Goal: Task Accomplishment & Management: Manage account settings

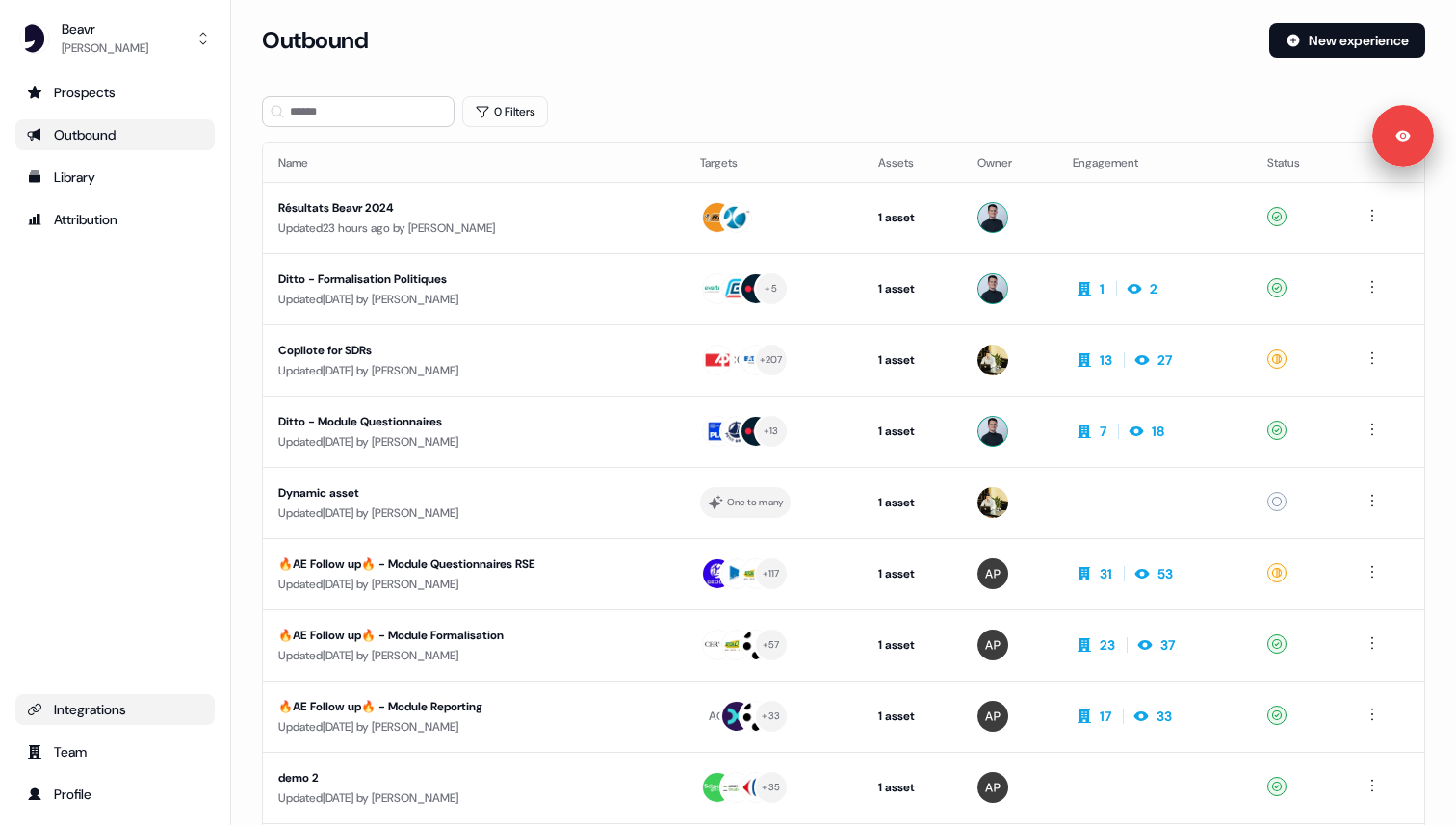
click at [72, 703] on div "Integrations" at bounding box center [115, 710] width 177 height 19
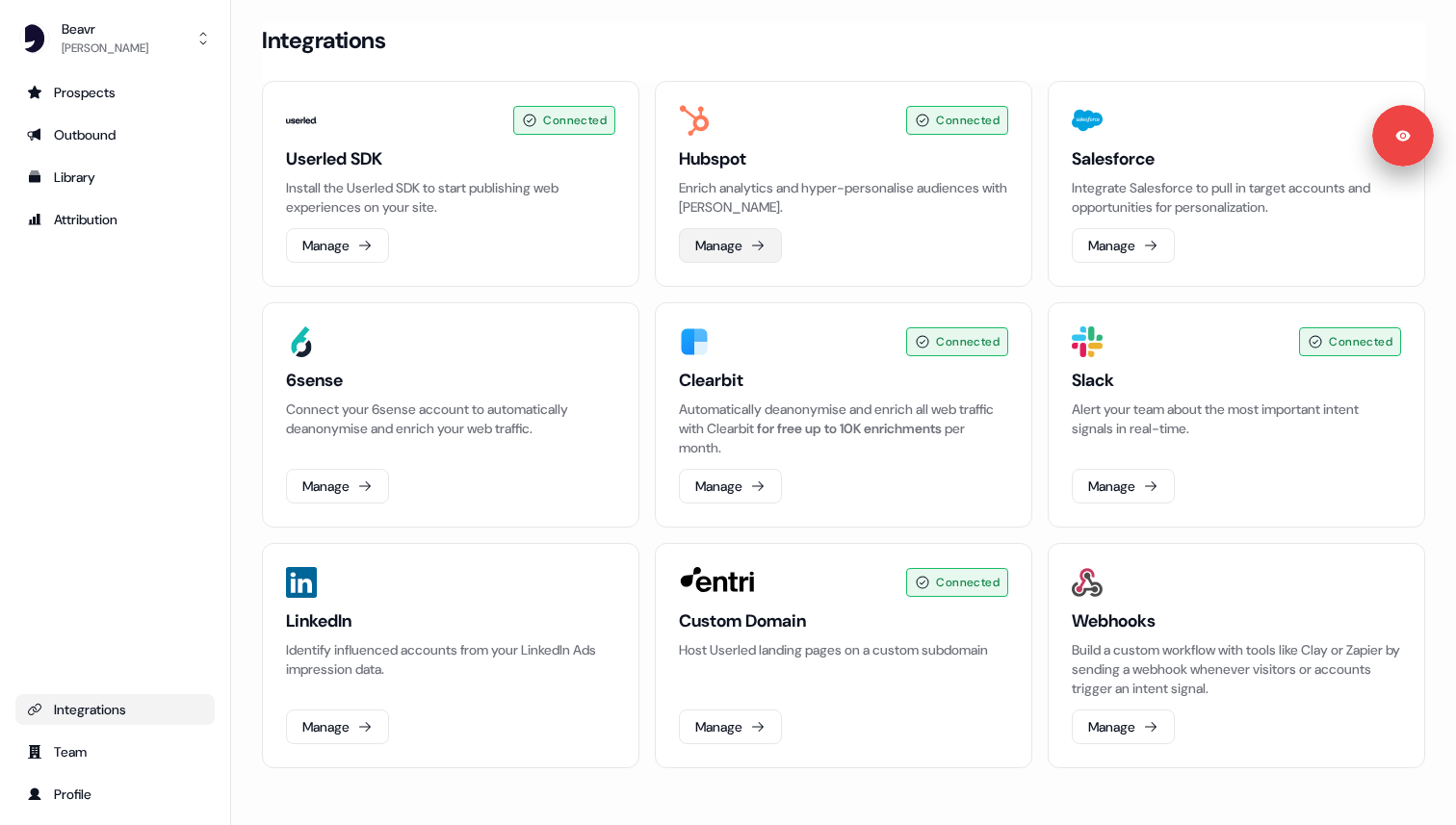
click at [750, 247] on button "Manage" at bounding box center [730, 245] width 103 height 35
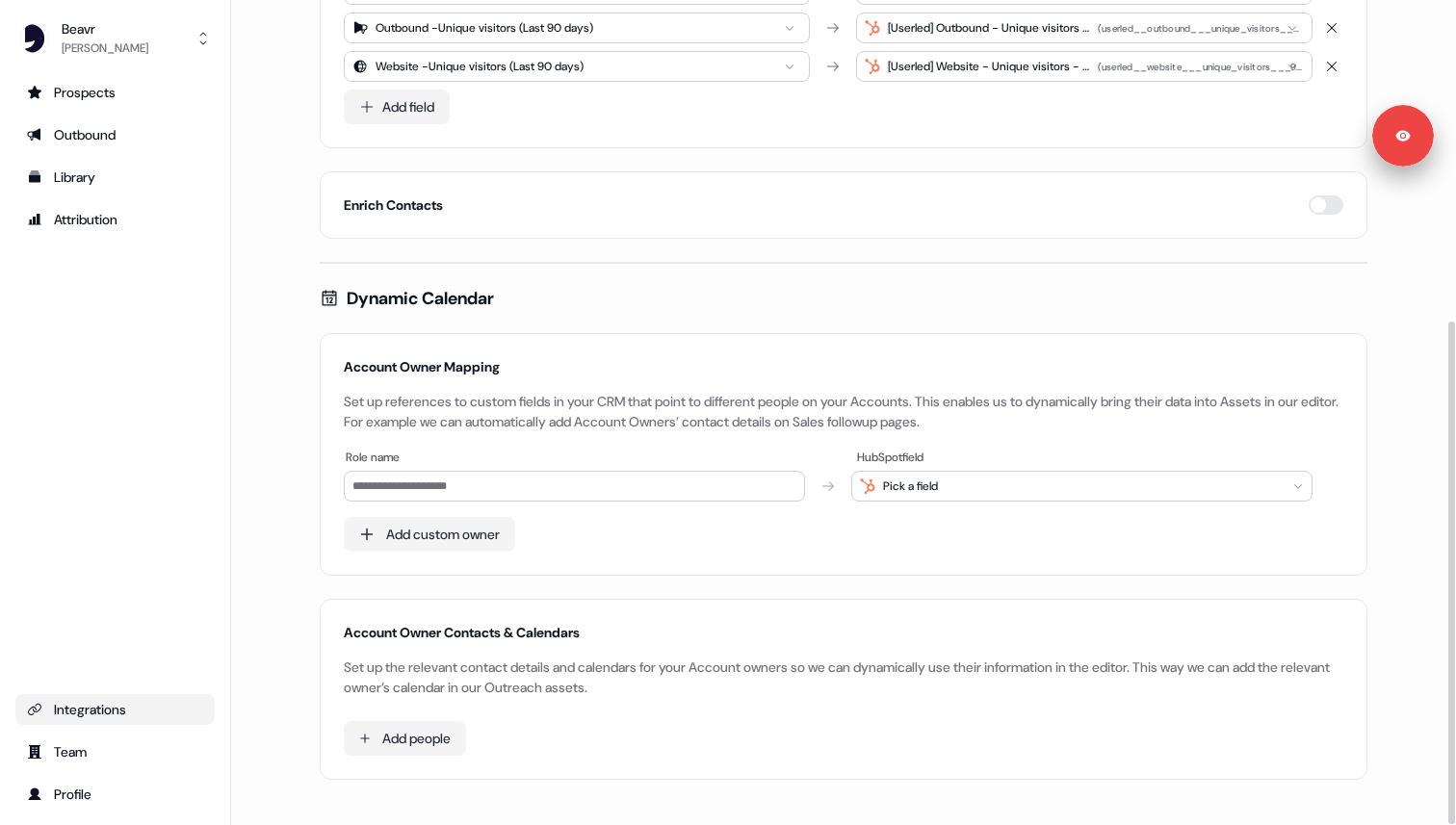
scroll to position [526, 0]
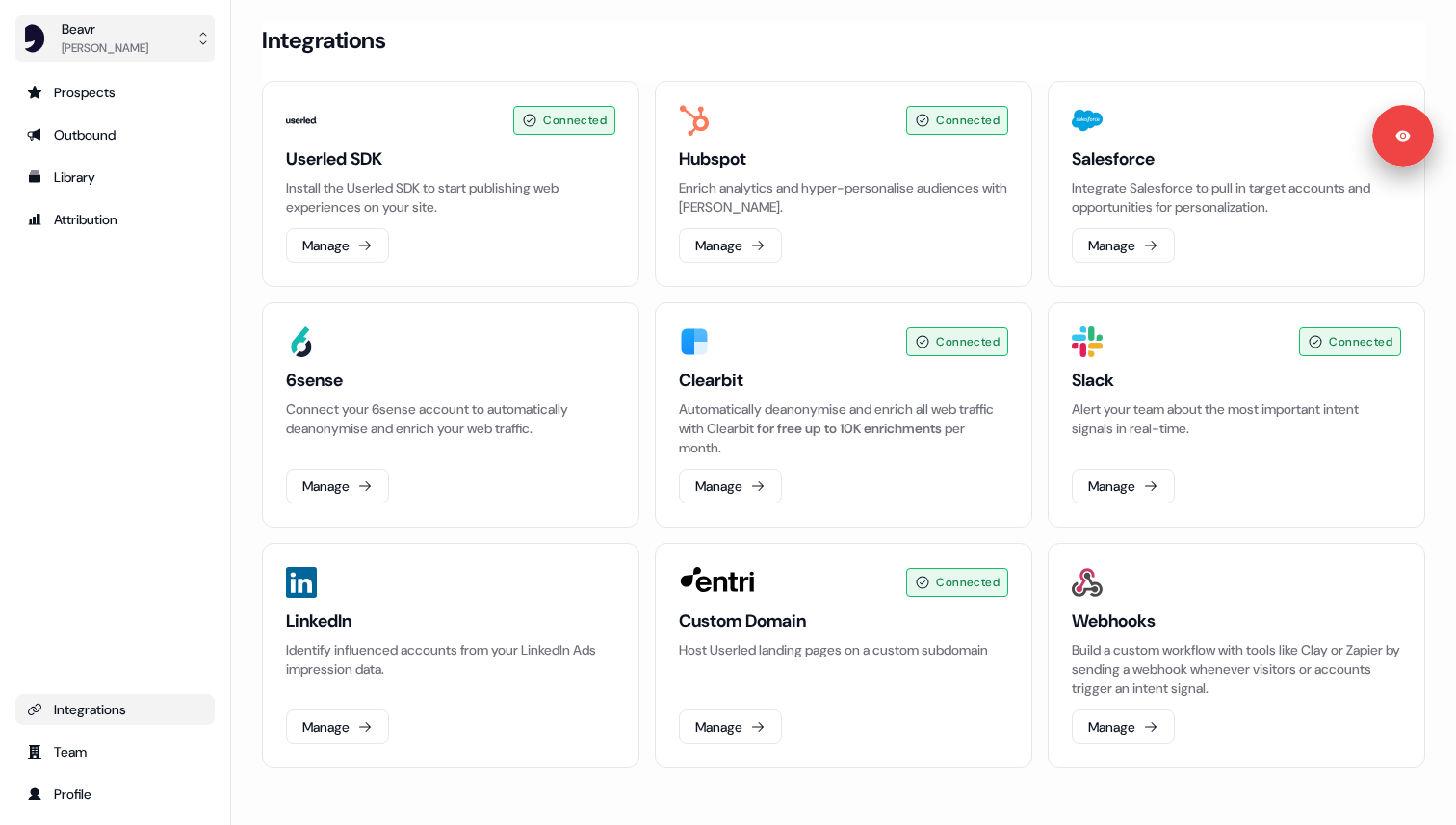
click at [88, 37] on div "Beavr" at bounding box center [105, 29] width 86 height 19
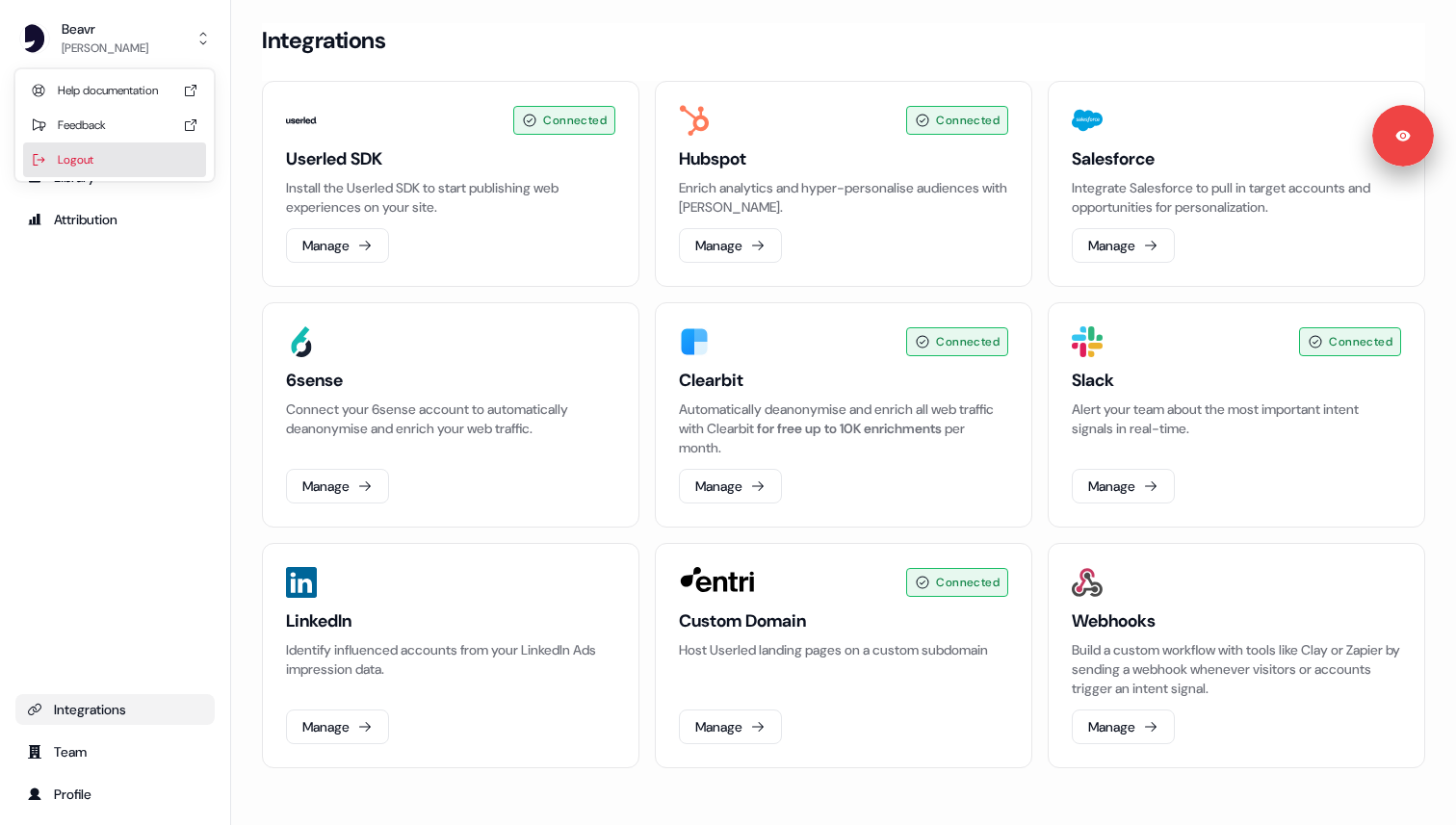
click at [78, 170] on div "Logout" at bounding box center [114, 160] width 183 height 35
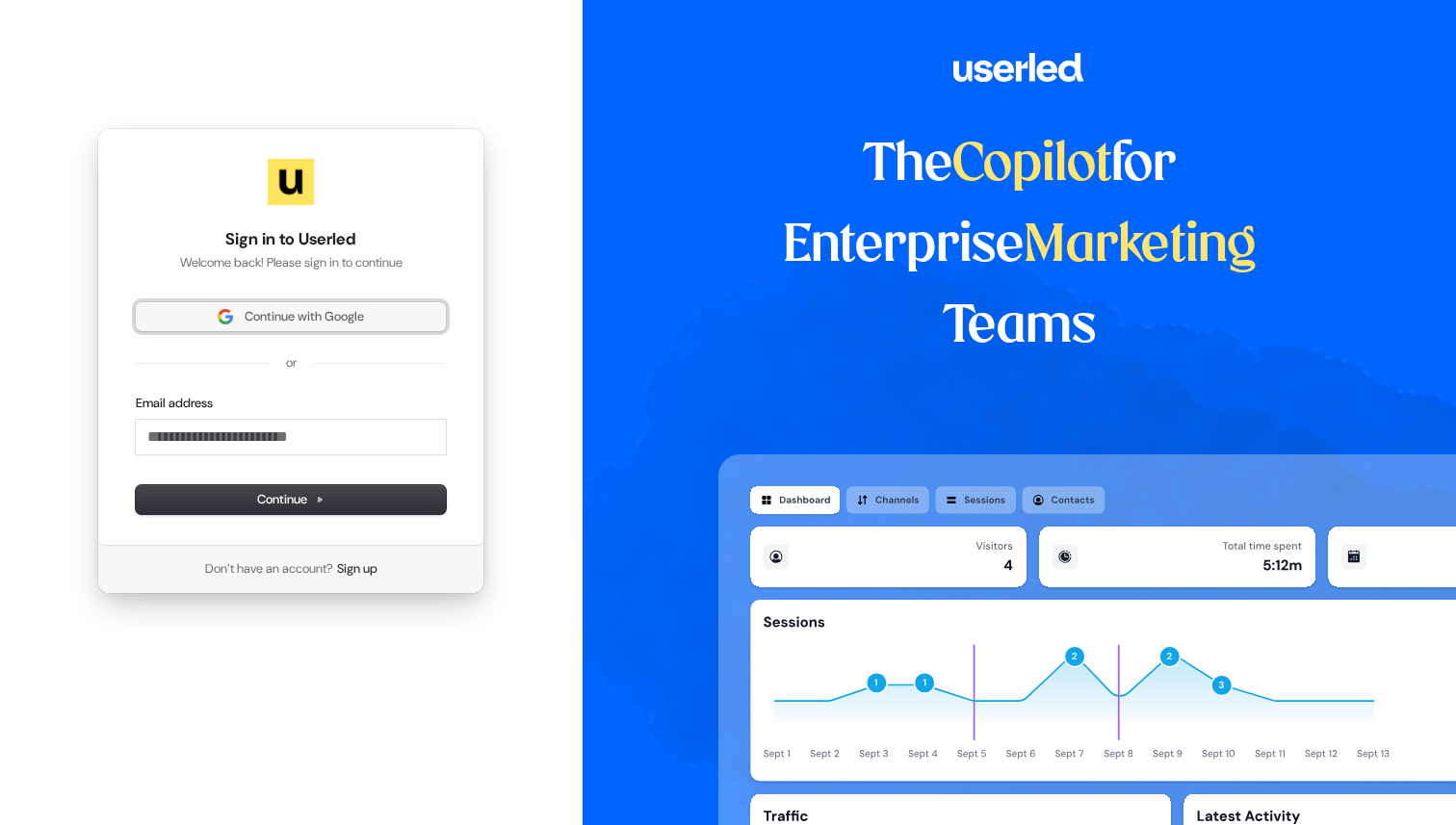
click at [288, 322] on span "Continue with Google" at bounding box center [304, 317] width 119 height 17
